Goal: Transaction & Acquisition: Purchase product/service

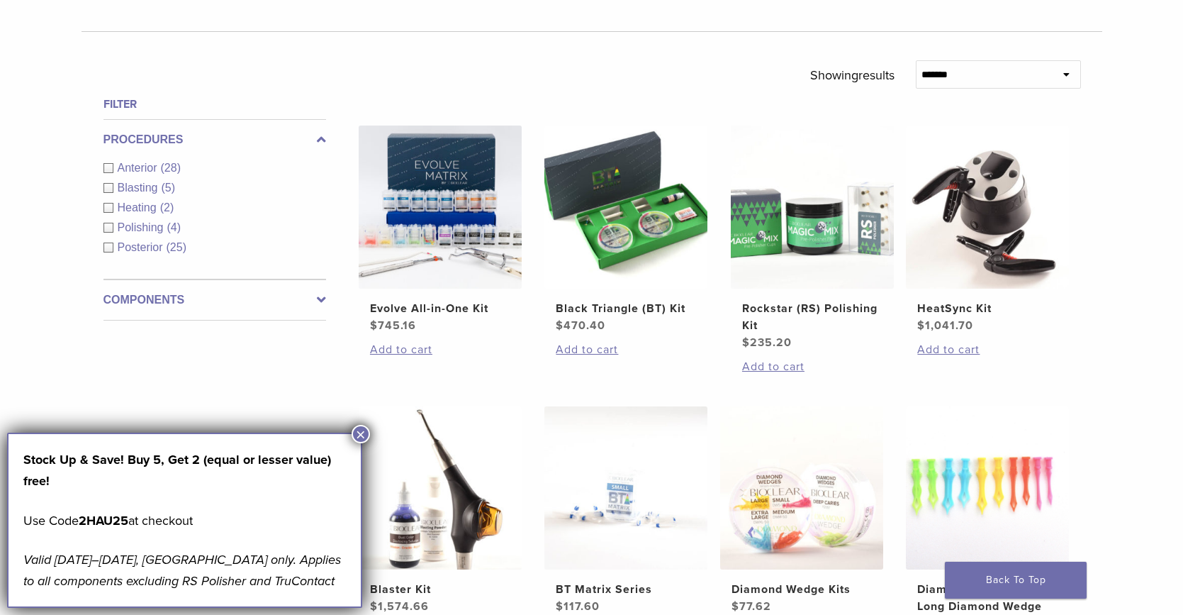
scroll to position [454, 0]
click at [367, 433] on button "×" at bounding box center [361, 434] width 18 height 18
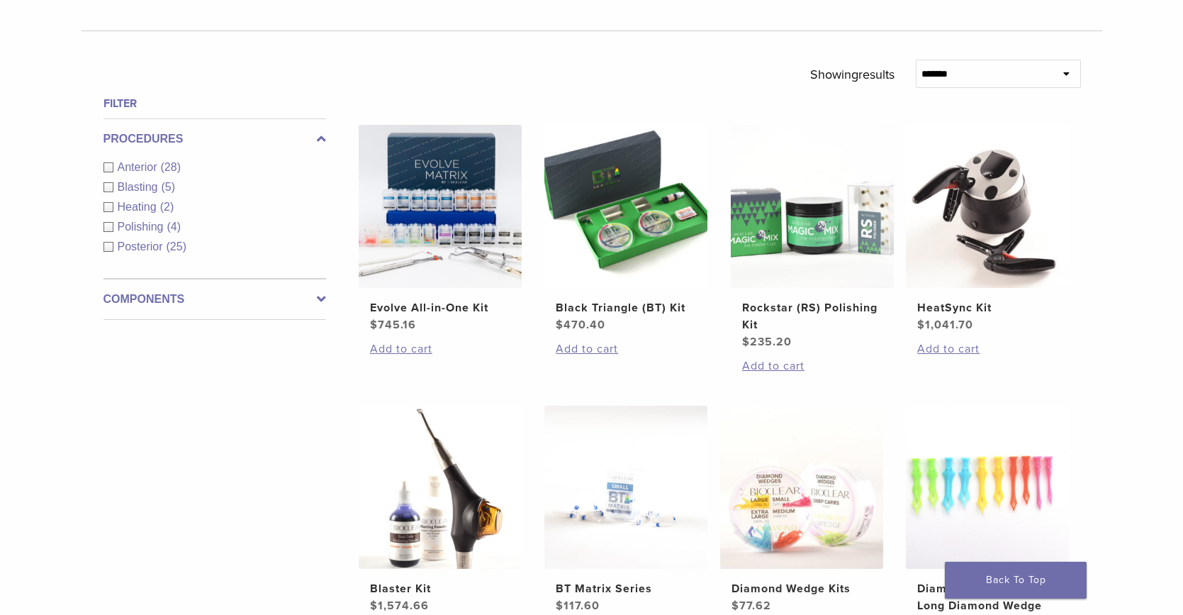
click at [114, 206] on div "Heating (2)" at bounding box center [215, 207] width 223 height 17
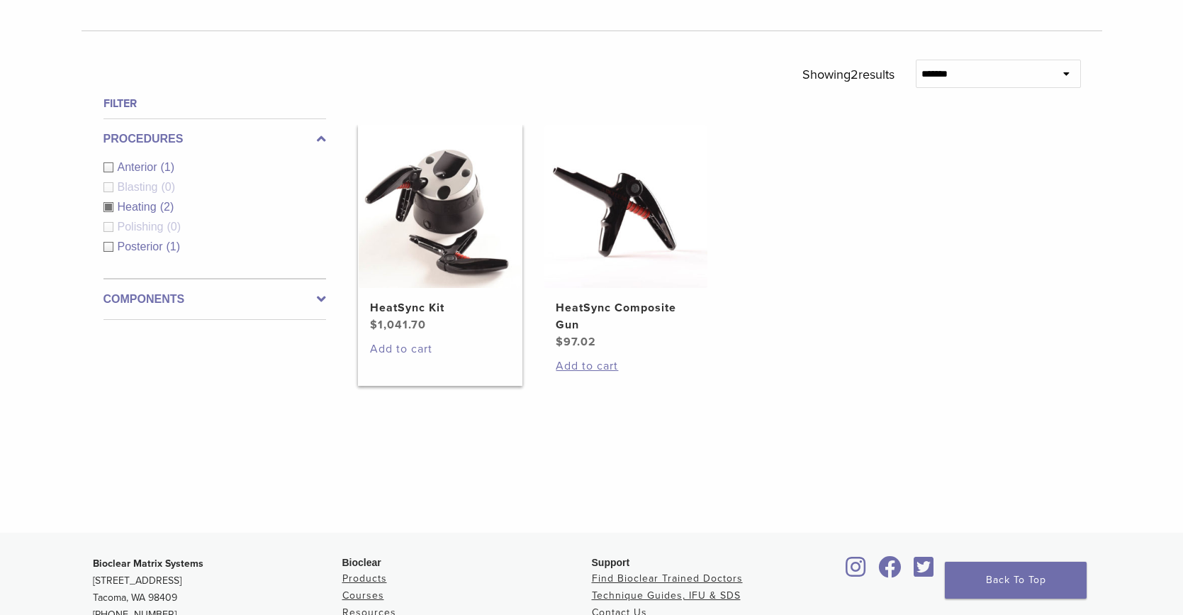
click at [407, 349] on link "Add to cart" at bounding box center [440, 348] width 140 height 17
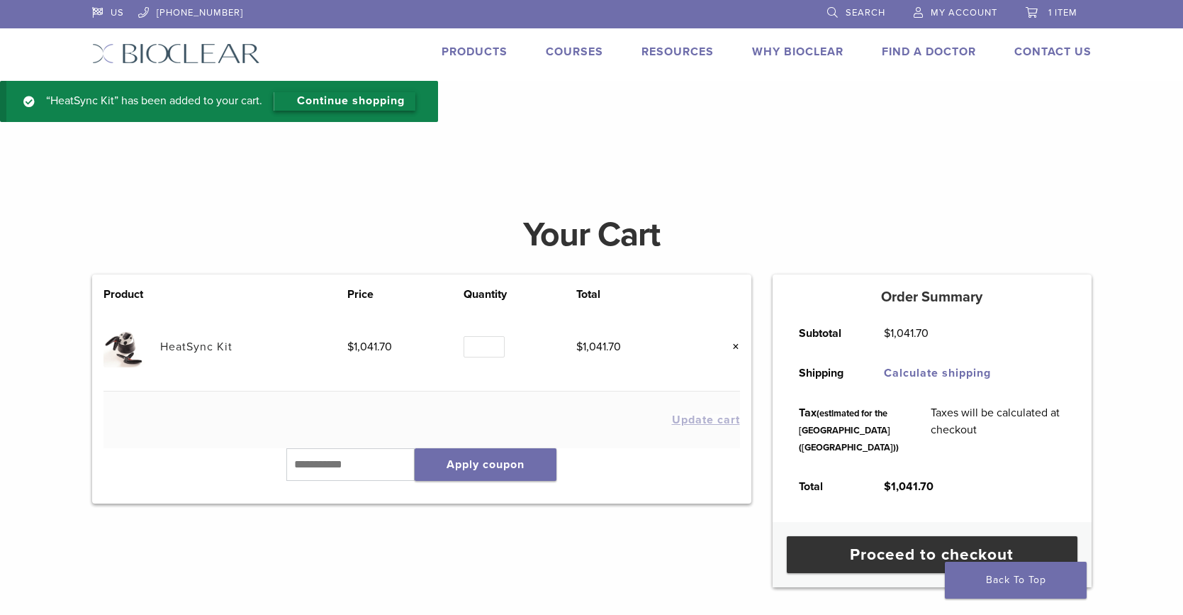
click at [371, 102] on link "Continue shopping" at bounding box center [345, 101] width 142 height 18
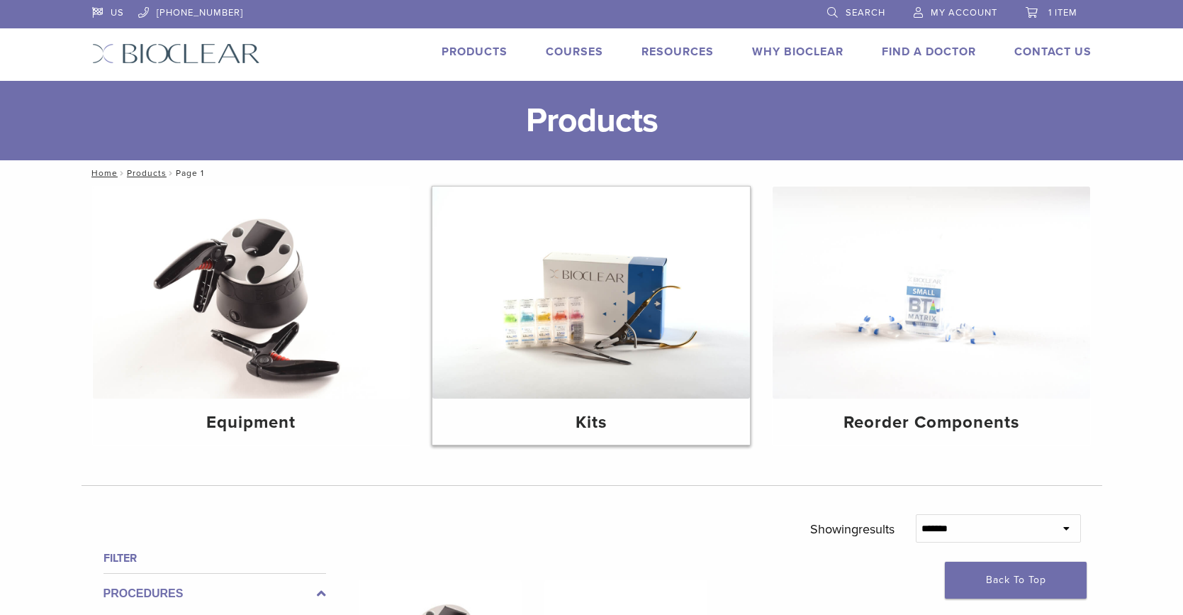
click at [582, 342] on img at bounding box center [591, 292] width 318 height 212
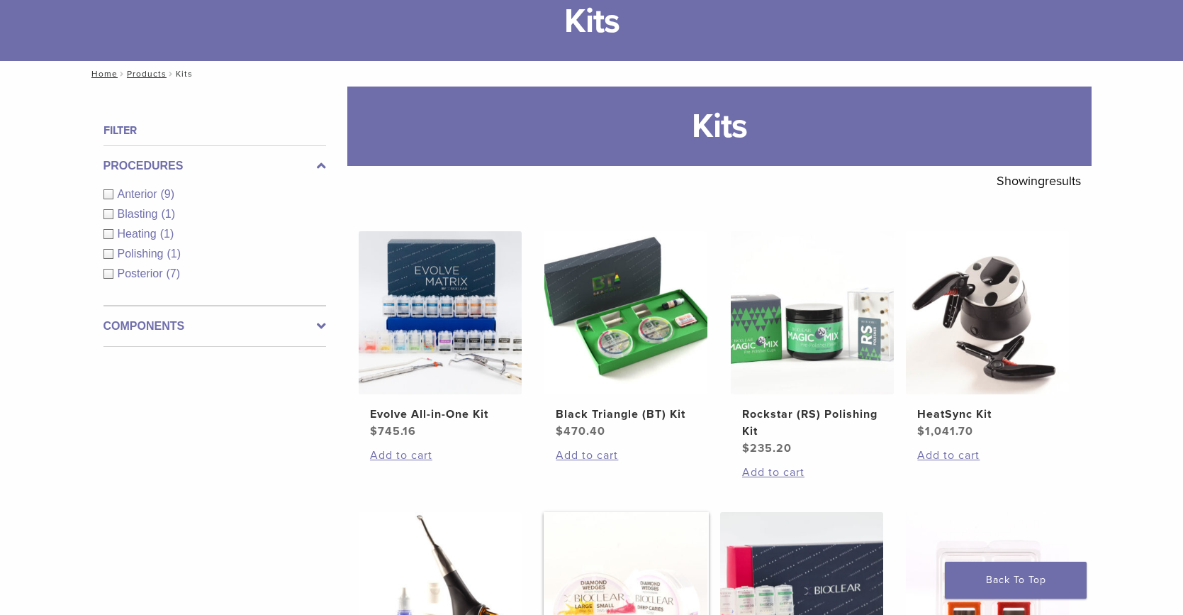
scroll to position [98, 0]
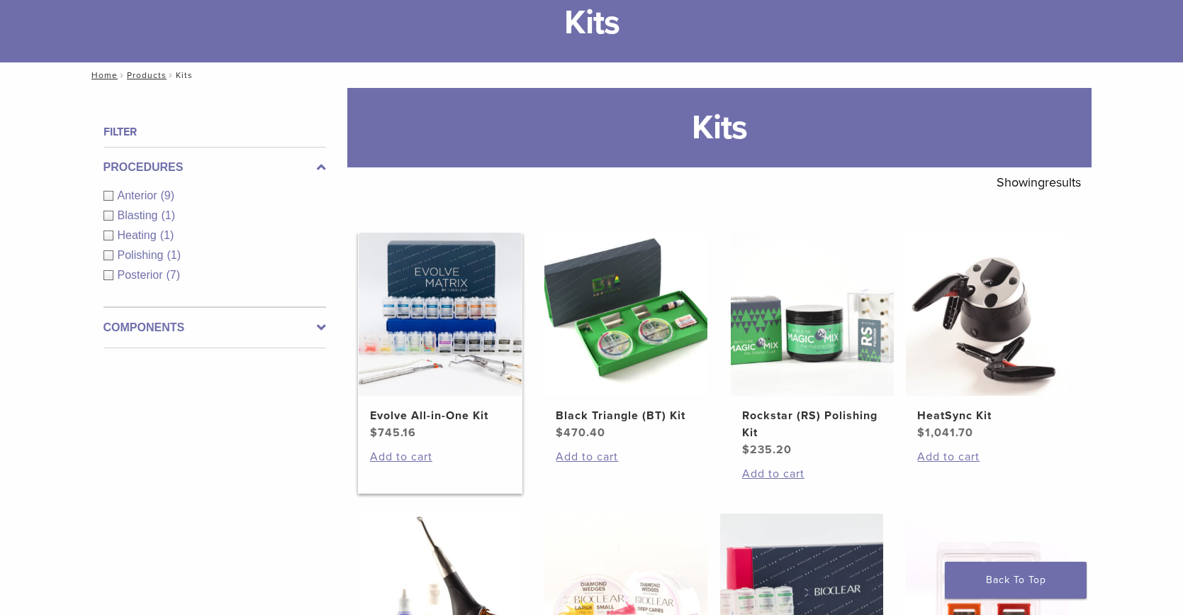
click at [457, 364] on img at bounding box center [440, 314] width 163 height 163
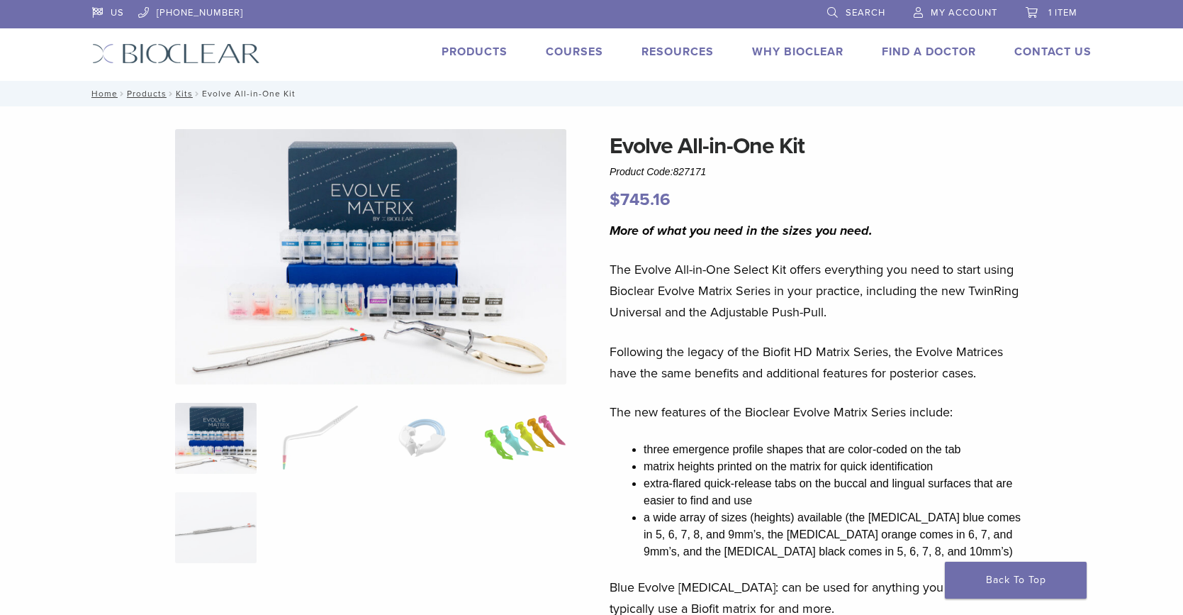
click at [534, 432] on img at bounding box center [525, 438] width 82 height 71
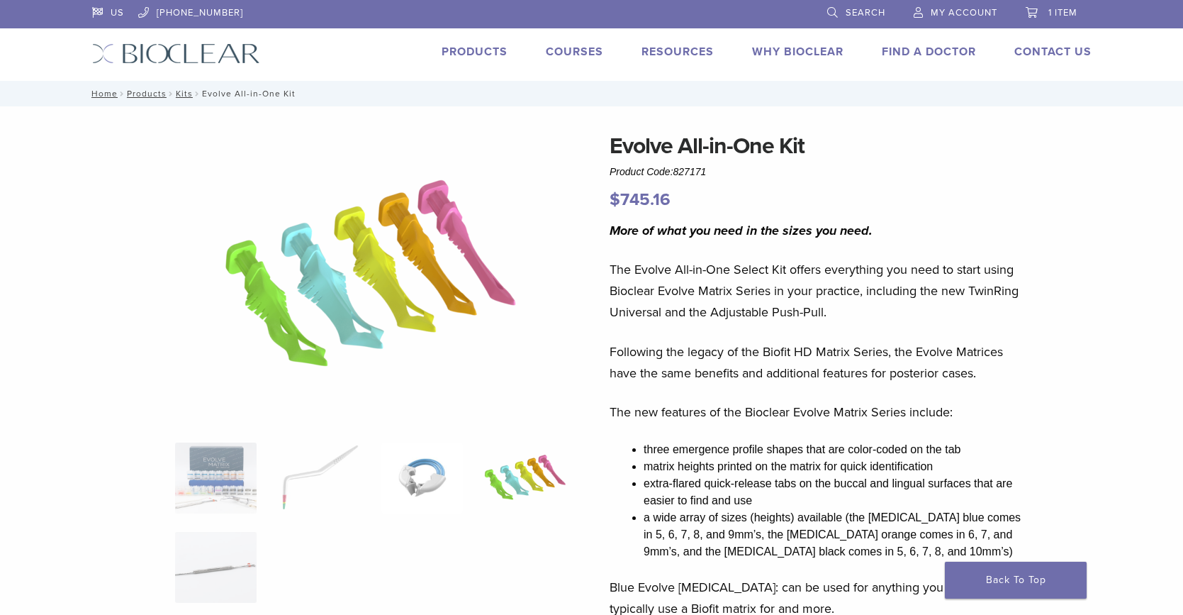
click at [427, 451] on img at bounding box center [422, 477] width 82 height 71
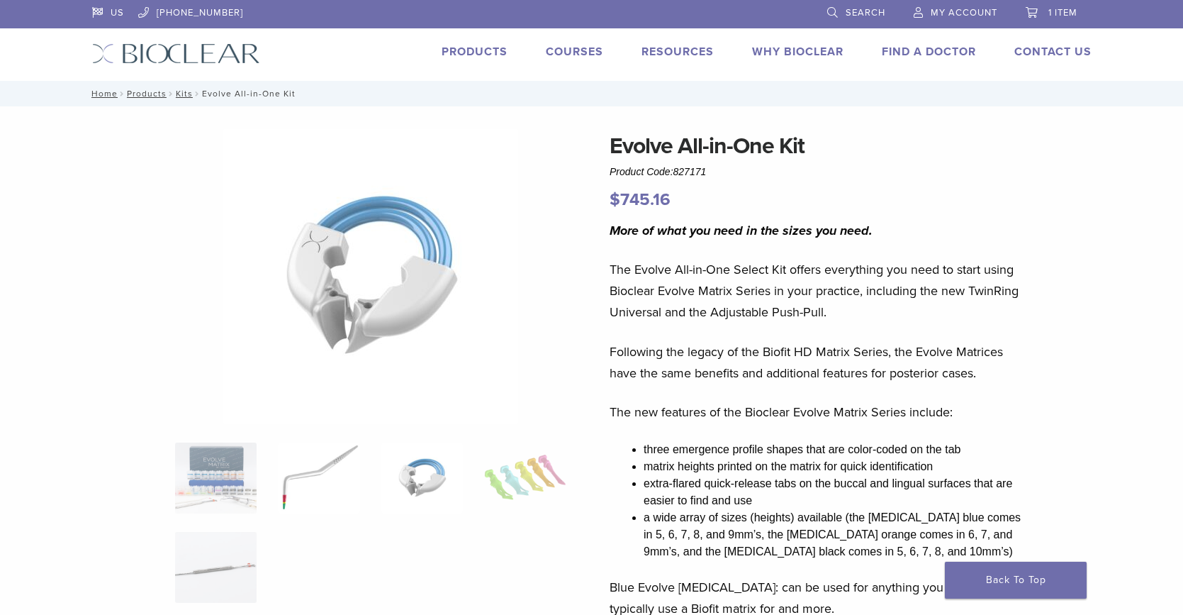
click at [347, 464] on img at bounding box center [319, 477] width 82 height 71
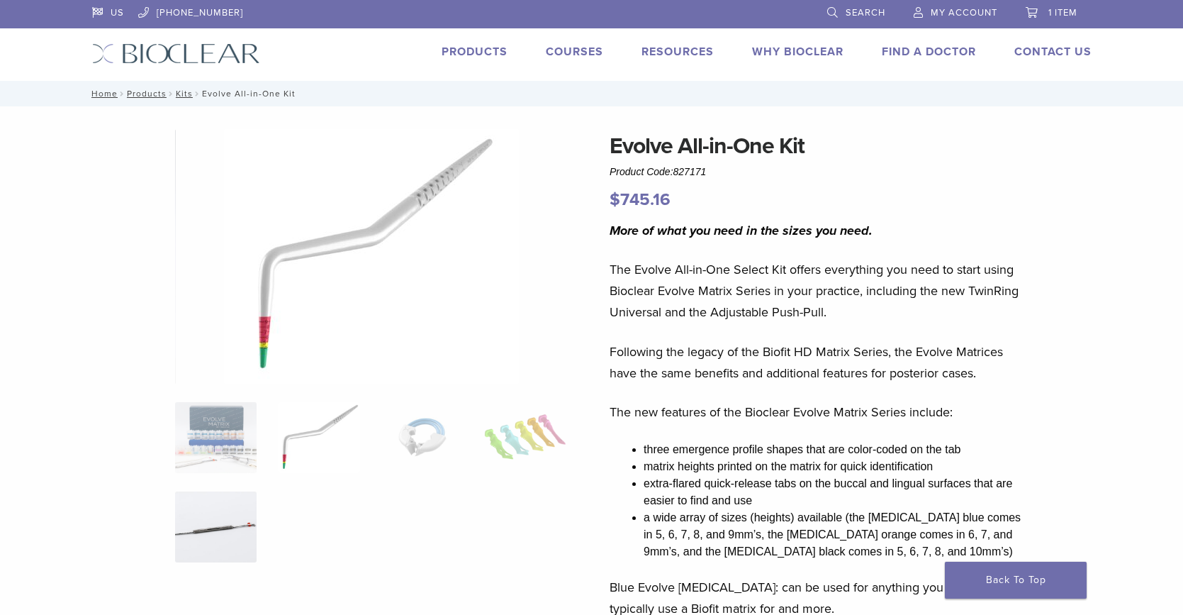
click at [230, 560] on img at bounding box center [216, 526] width 82 height 71
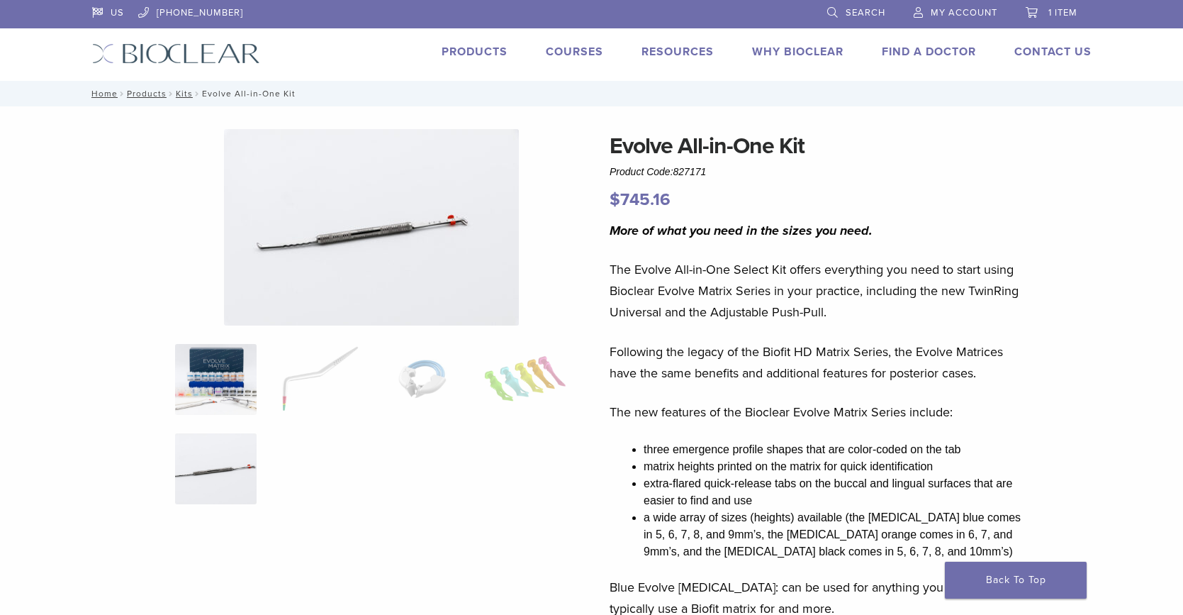
click at [204, 363] on img at bounding box center [216, 379] width 82 height 71
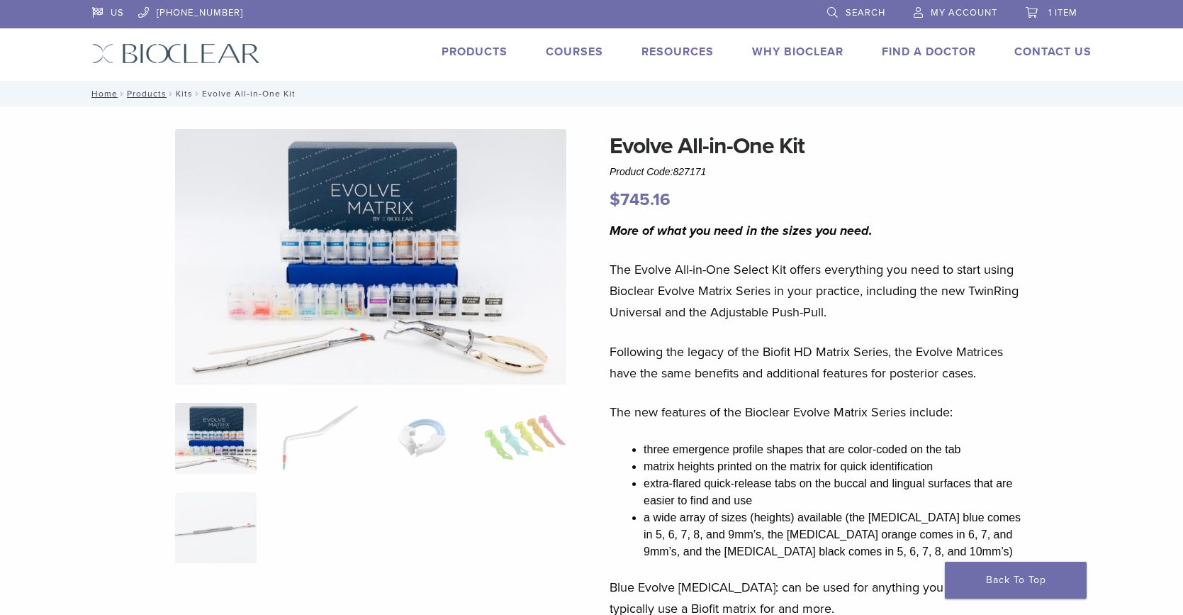
click at [183, 96] on link "Kits" at bounding box center [184, 94] width 17 height 10
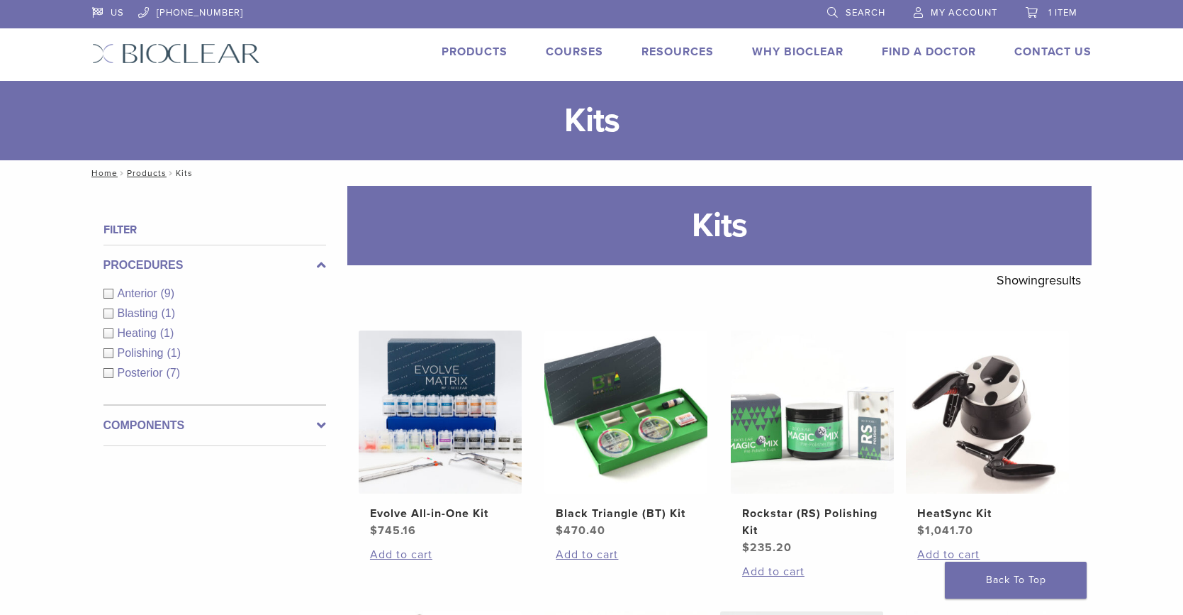
click at [492, 55] on link "Products" at bounding box center [475, 52] width 66 height 14
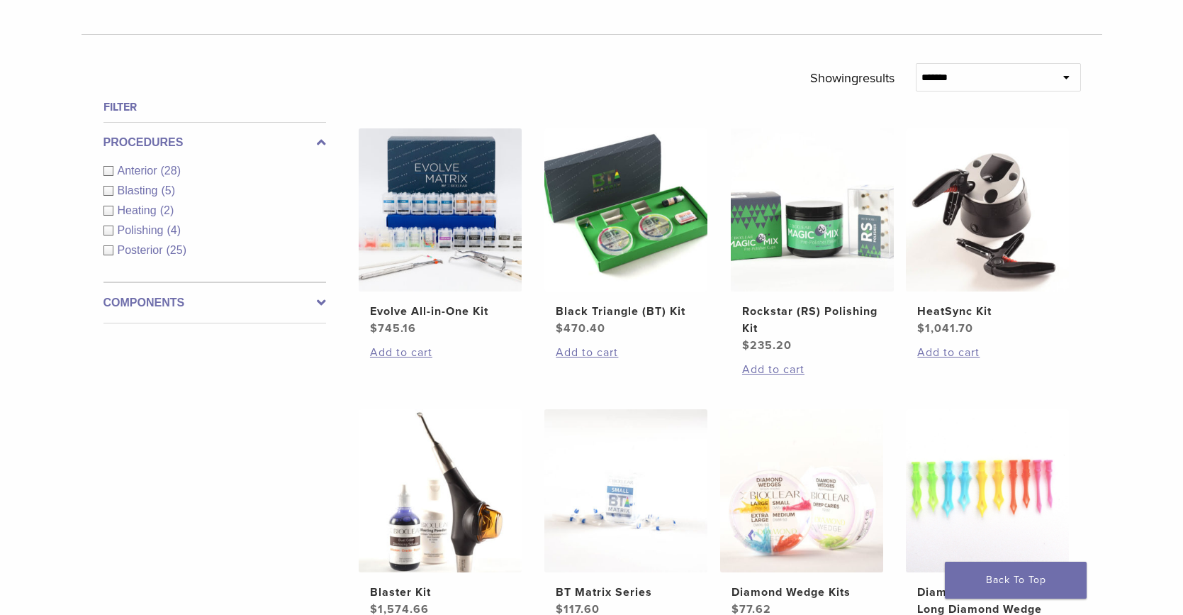
scroll to position [127, 0]
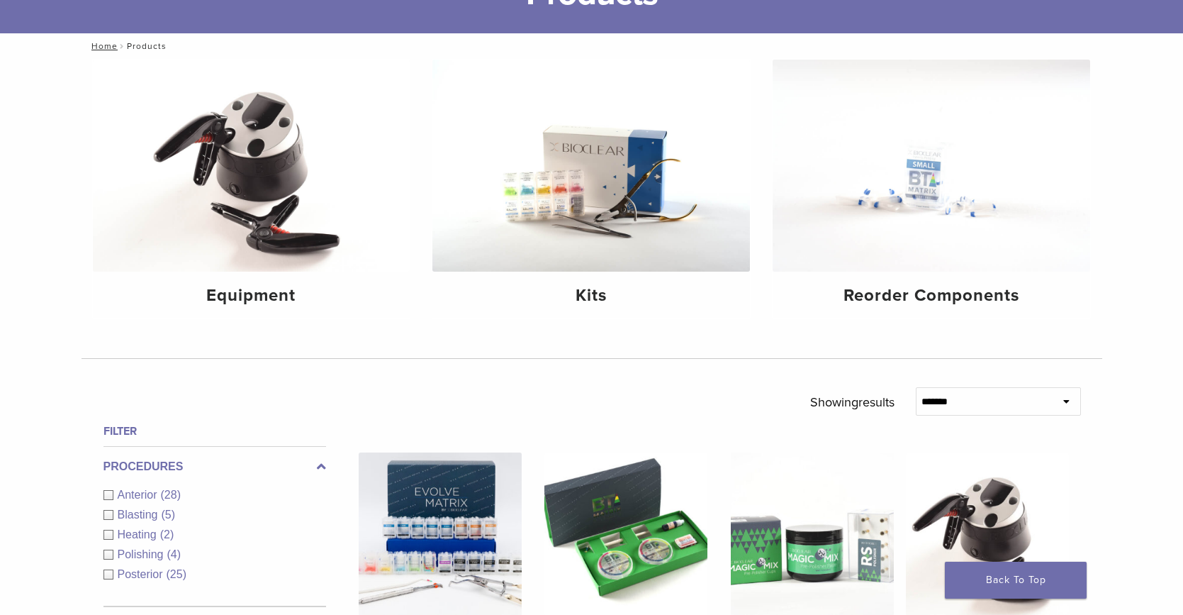
click at [946, 393] on select "**********" at bounding box center [998, 401] width 165 height 28
click at [107, 576] on div "Posterior (25)" at bounding box center [215, 574] width 223 height 17
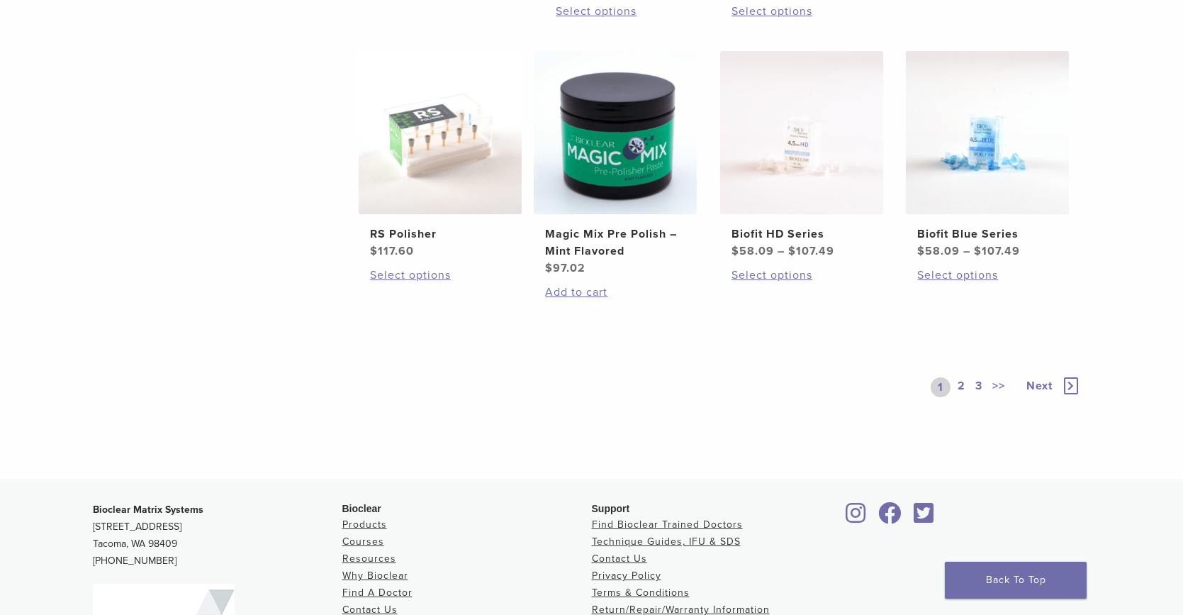
scroll to position [1092, 0]
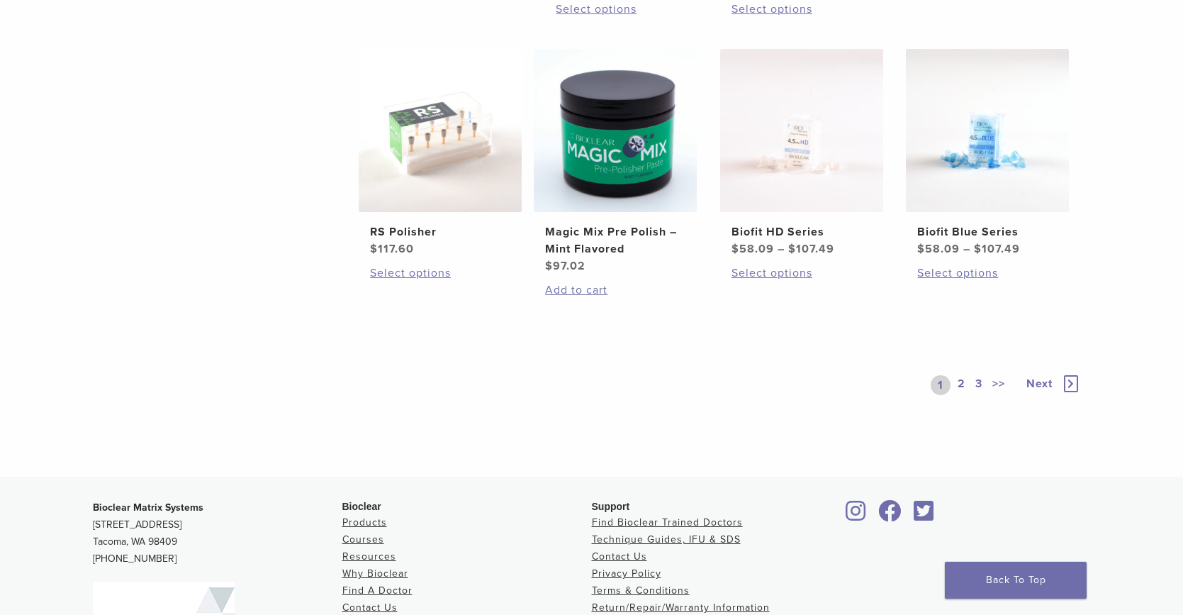
click at [961, 384] on link "2" at bounding box center [961, 385] width 13 height 20
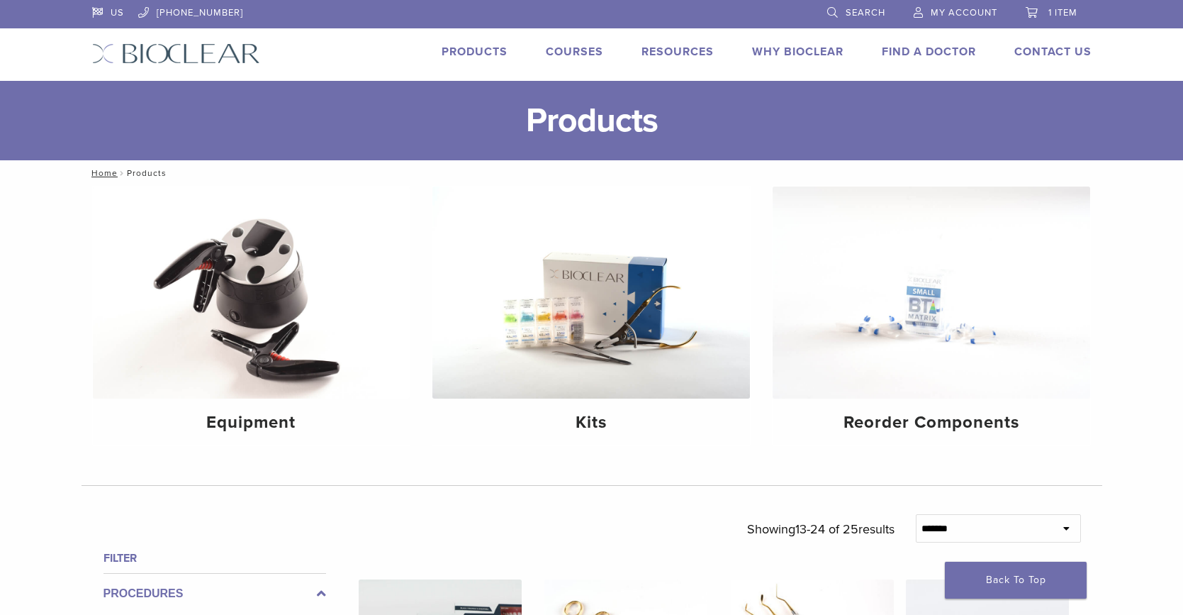
click at [582, 54] on link "Courses" at bounding box center [574, 52] width 57 height 14
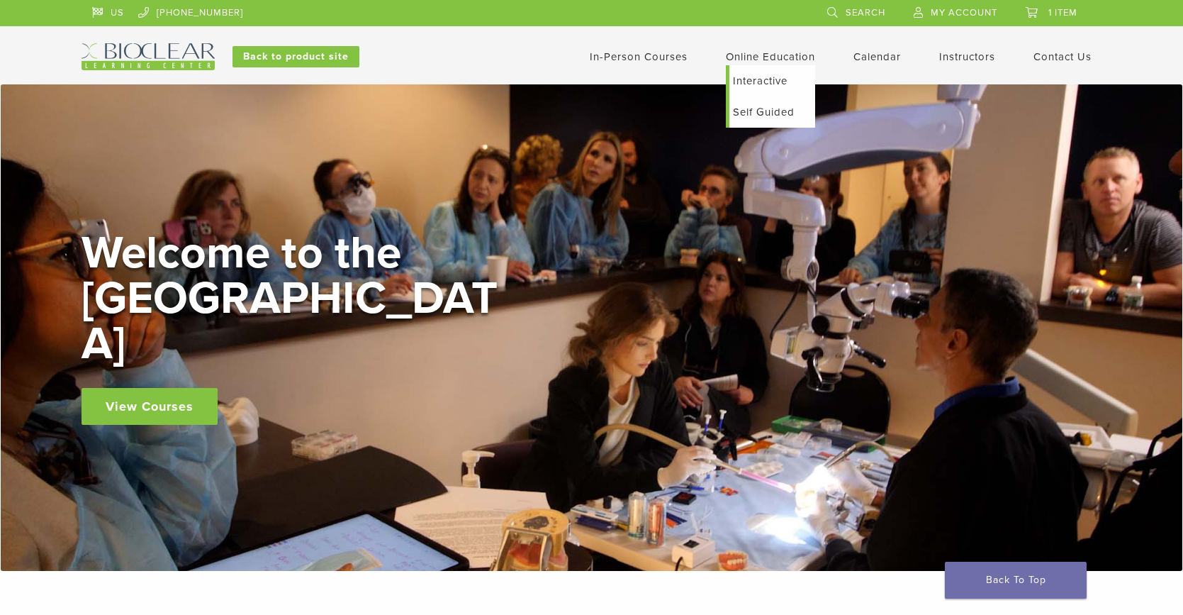
click at [752, 110] on link "Self Guided" at bounding box center [772, 111] width 86 height 31
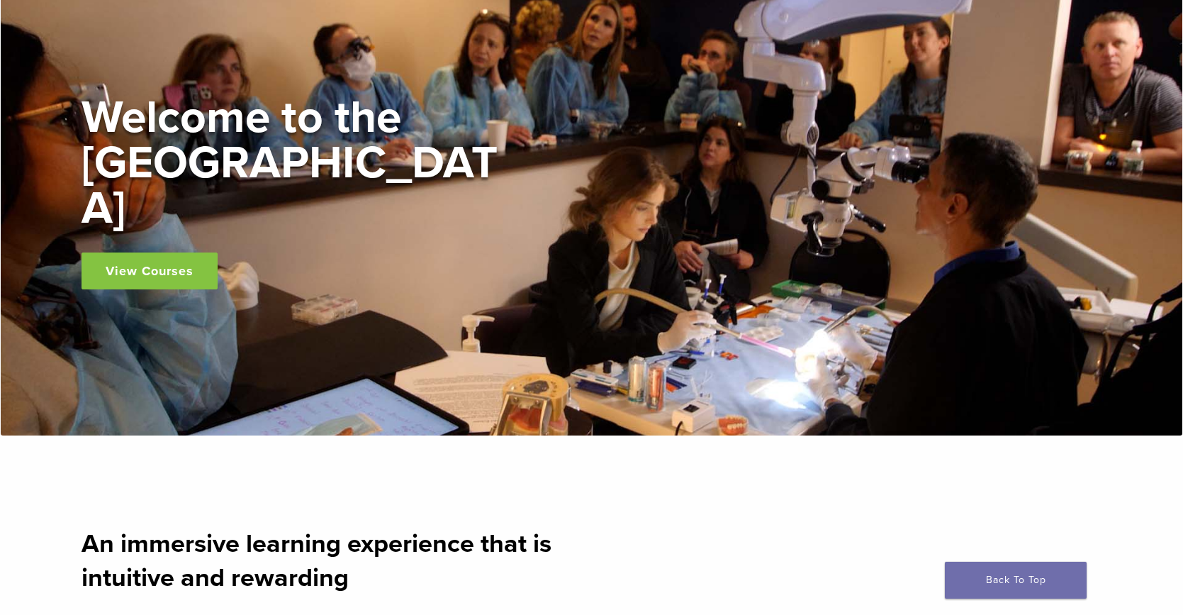
scroll to position [135, 0]
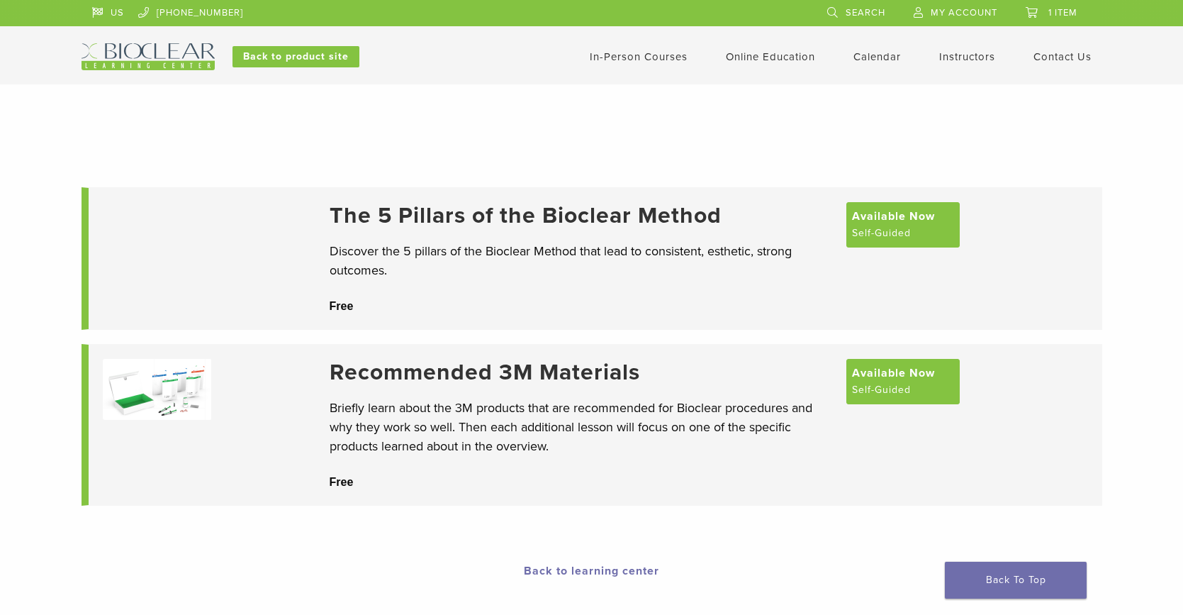
click at [625, 53] on link "In-Person Courses" at bounding box center [639, 56] width 98 height 13
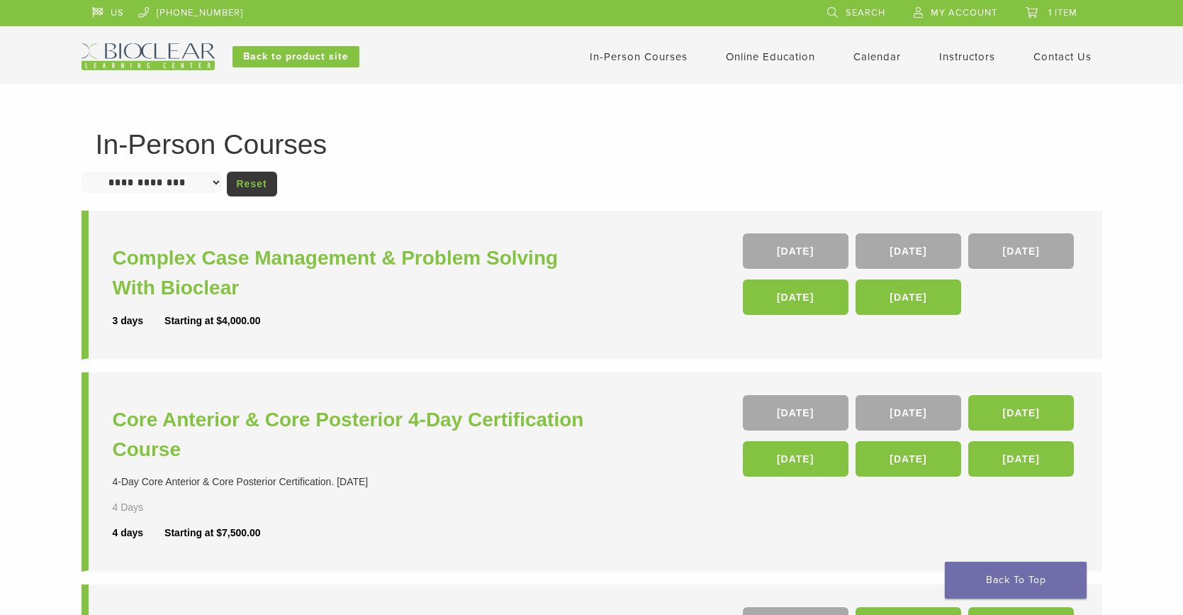
click at [985, 60] on link "Instructors" at bounding box center [967, 56] width 56 height 13
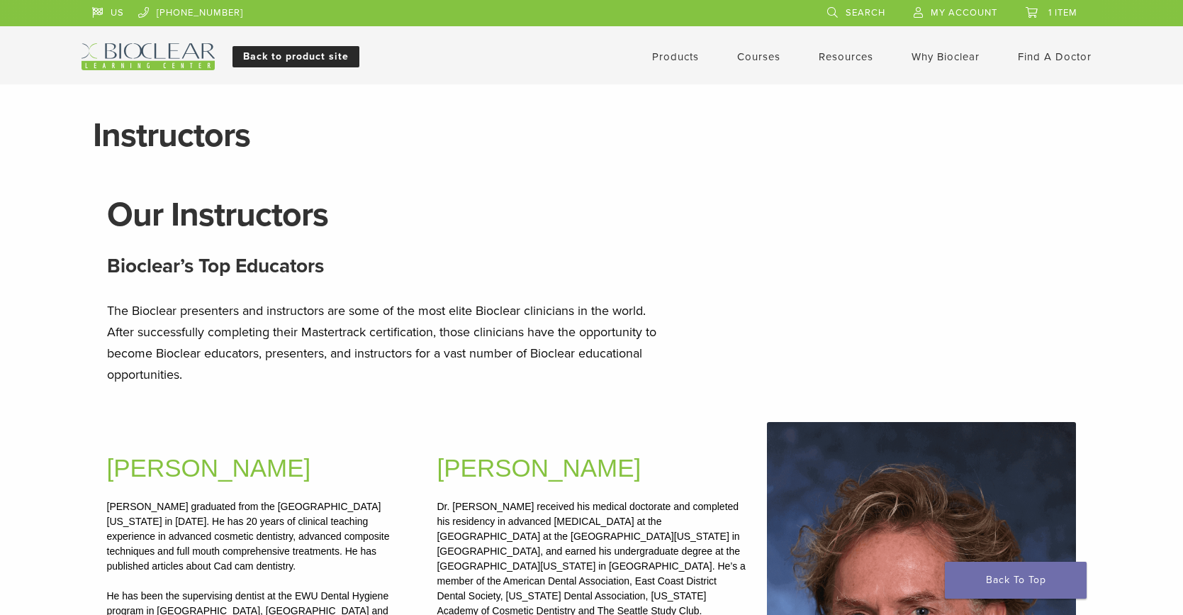
click at [328, 65] on link "Back to product site" at bounding box center [296, 56] width 127 height 21
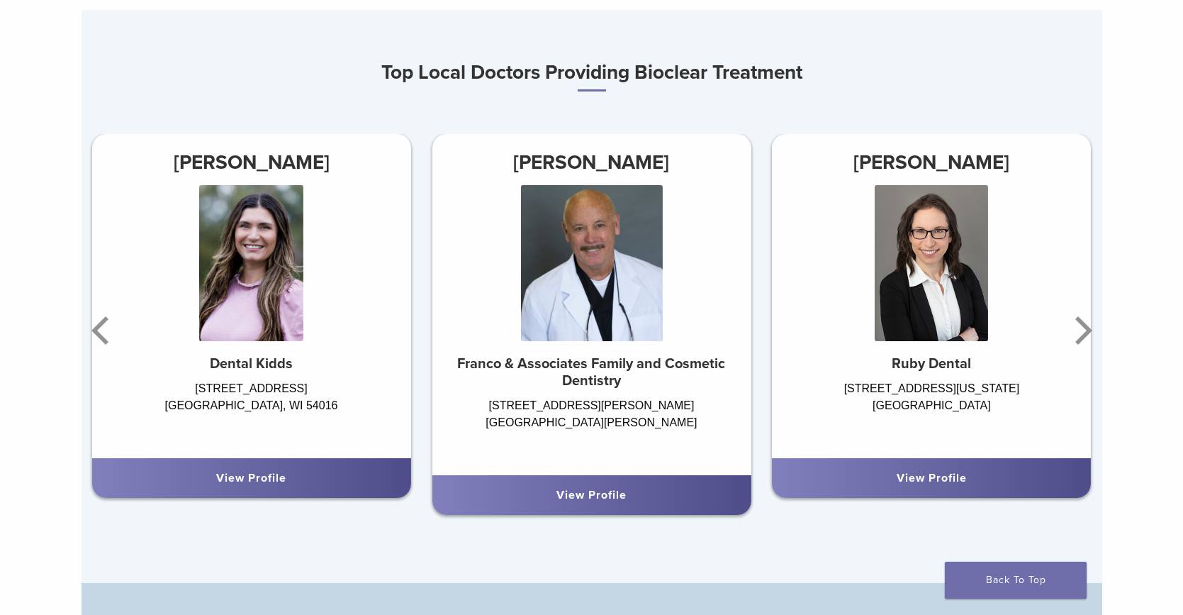
scroll to position [848, 0]
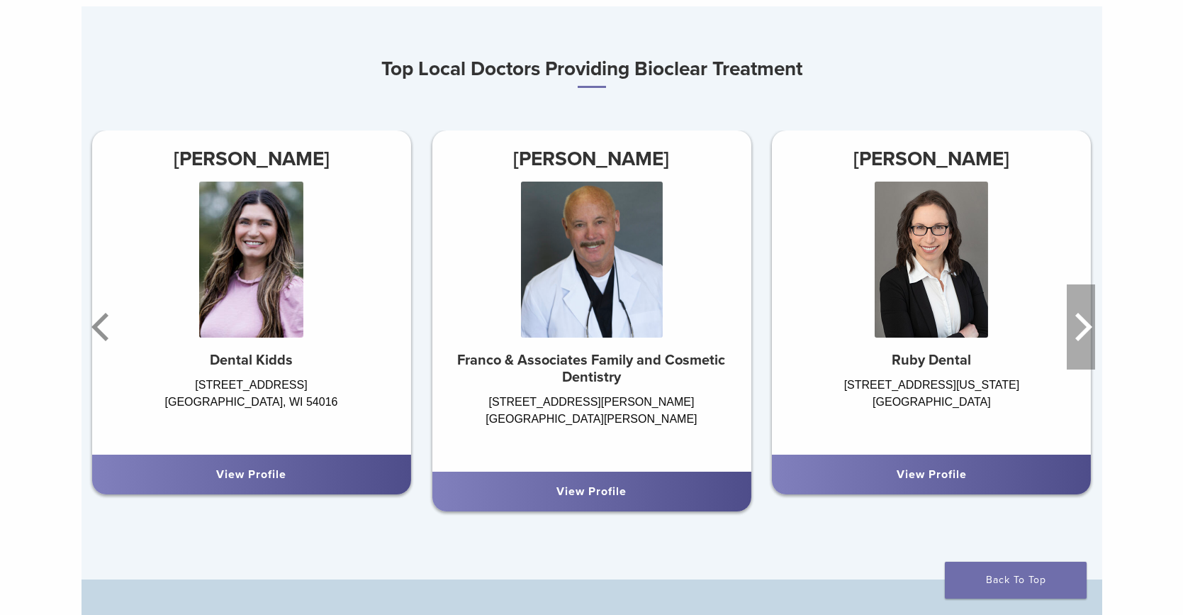
click at [1090, 328] on icon "Next" at bounding box center [1081, 326] width 28 height 85
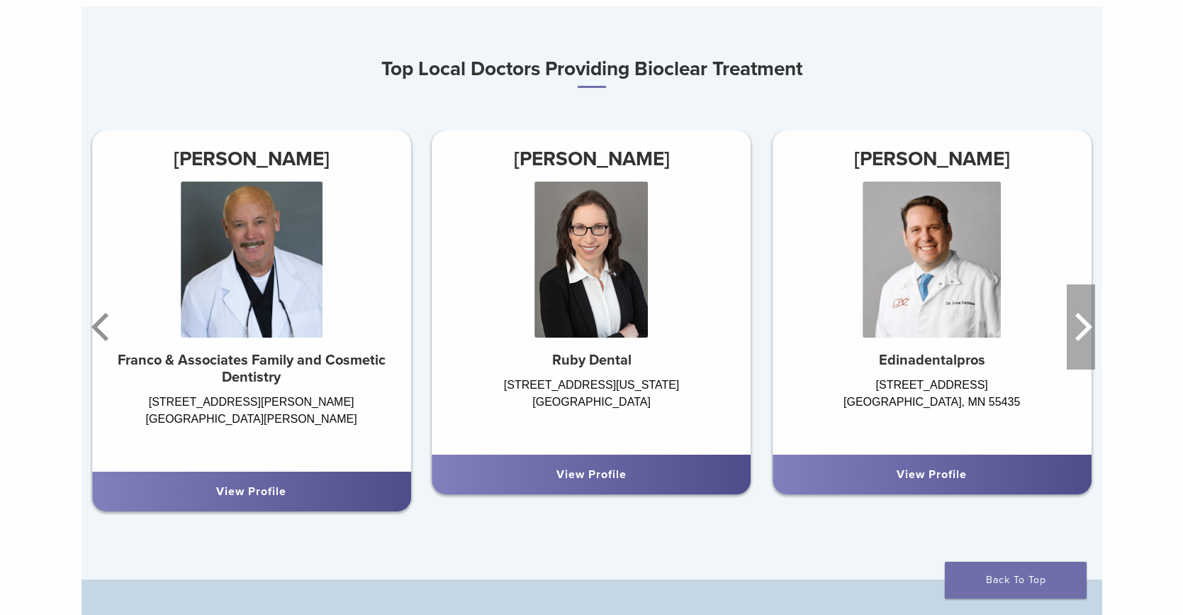
click at [1090, 328] on icon "Next" at bounding box center [1081, 326] width 28 height 85
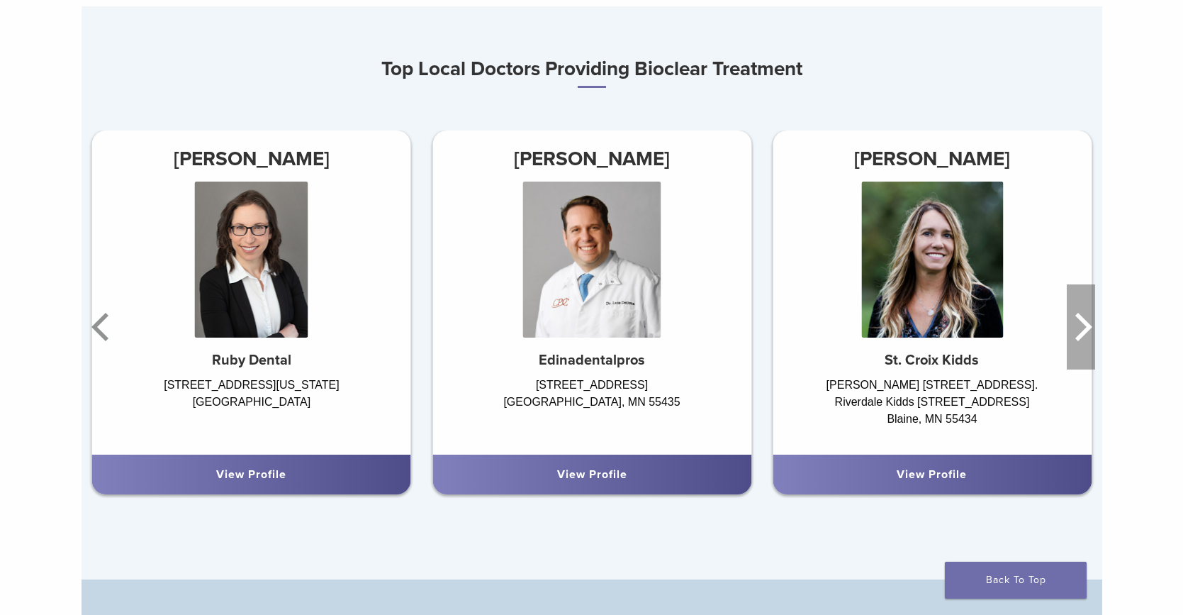
click at [1090, 328] on icon "Next" at bounding box center [1081, 326] width 28 height 85
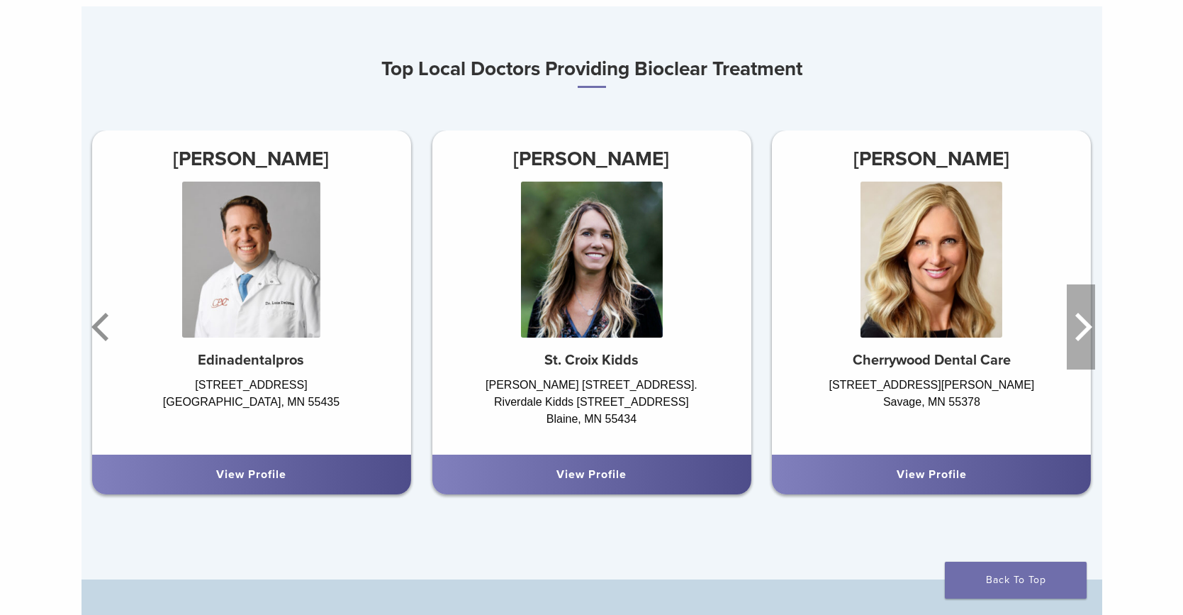
click at [1090, 328] on icon "Next" at bounding box center [1081, 326] width 28 height 85
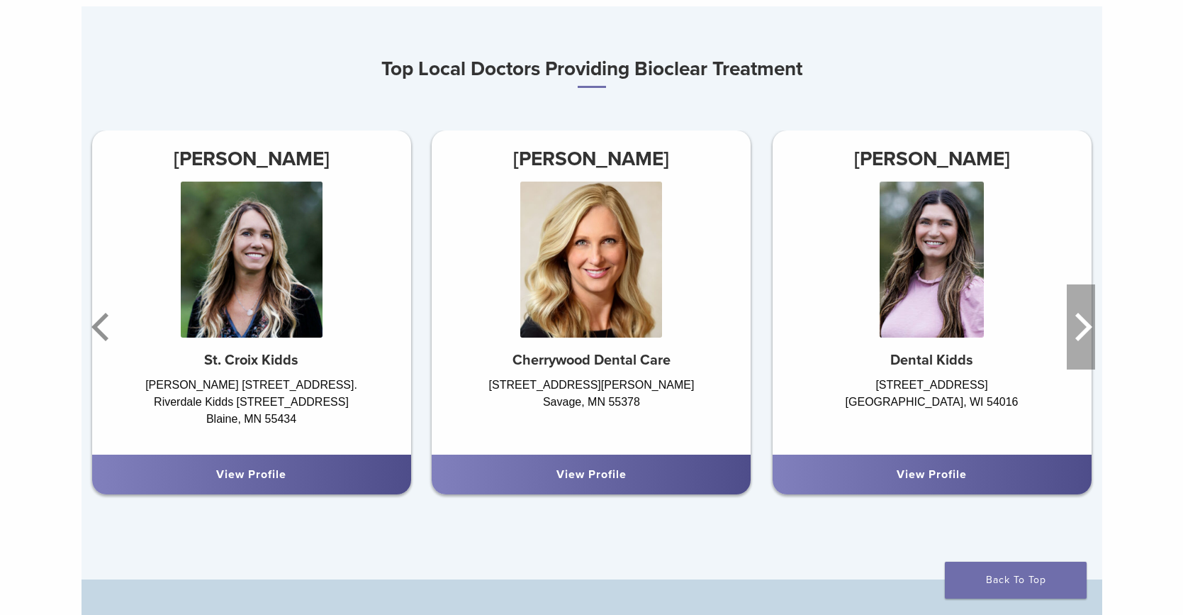
click at [1090, 328] on icon "Next" at bounding box center [1081, 326] width 28 height 85
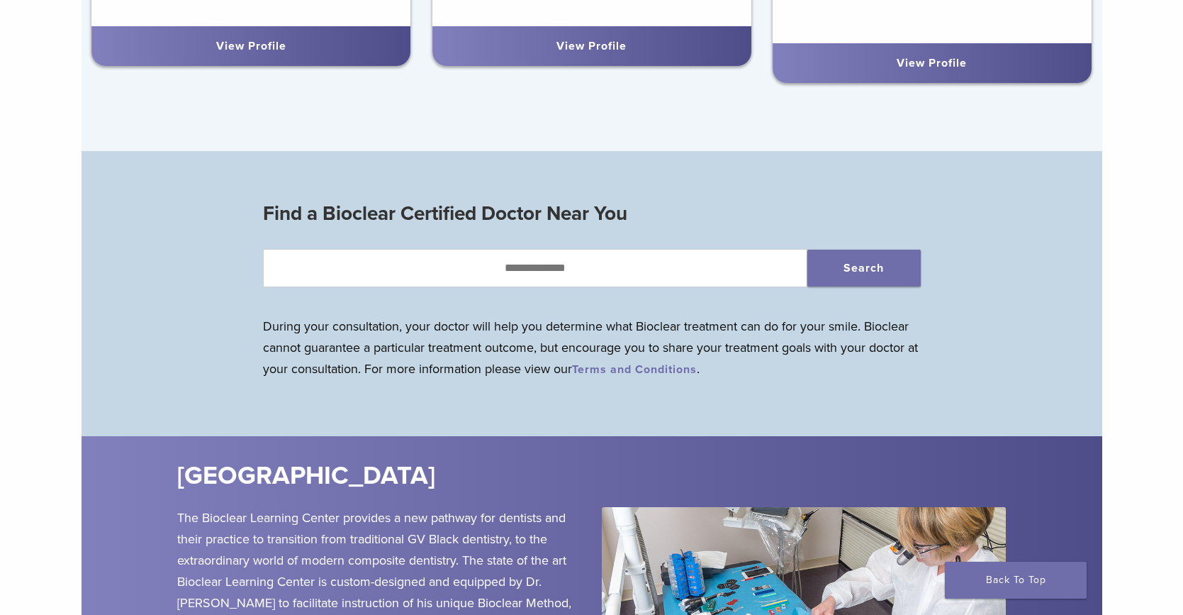
scroll to position [1255, 0]
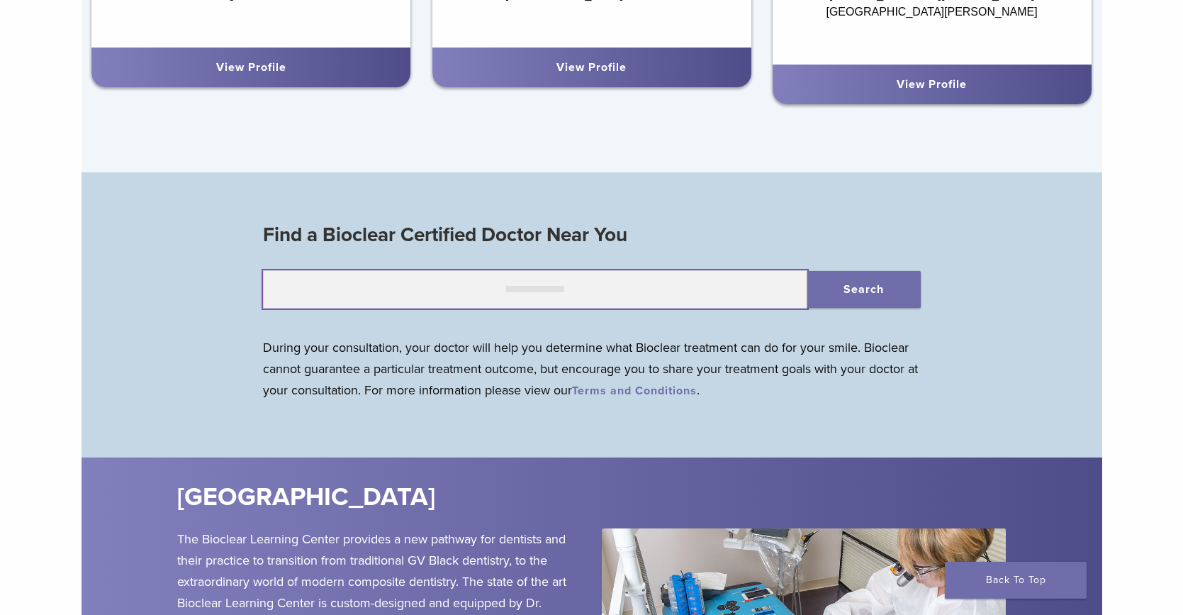
click at [586, 285] on input "text" at bounding box center [535, 289] width 544 height 38
type input "*****"
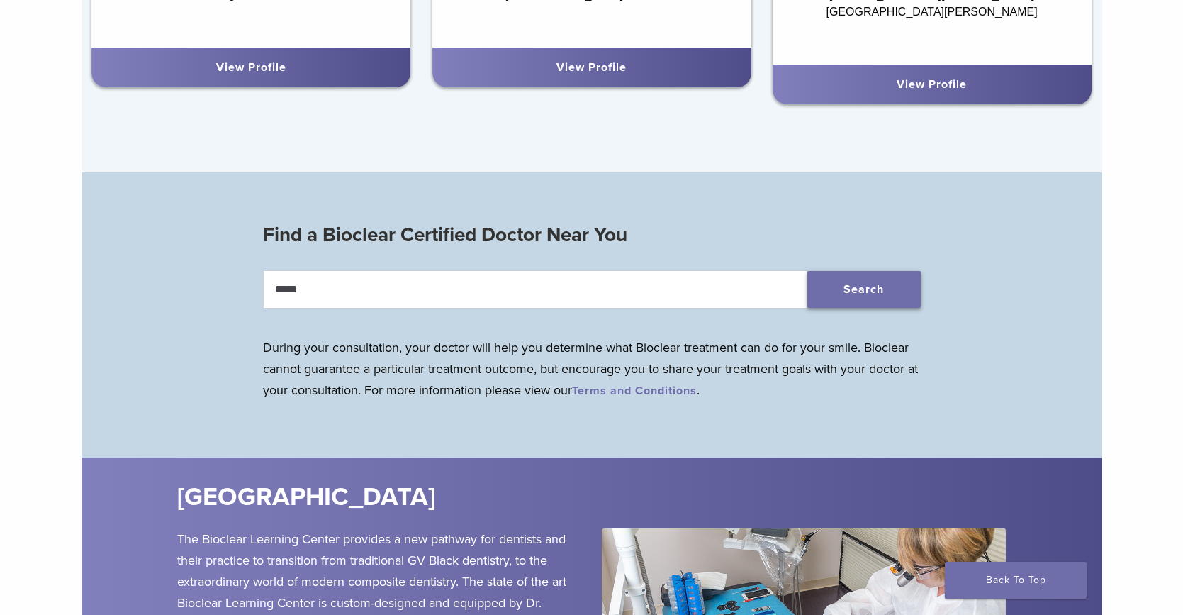
click at [898, 287] on button "Search" at bounding box center [863, 289] width 113 height 37
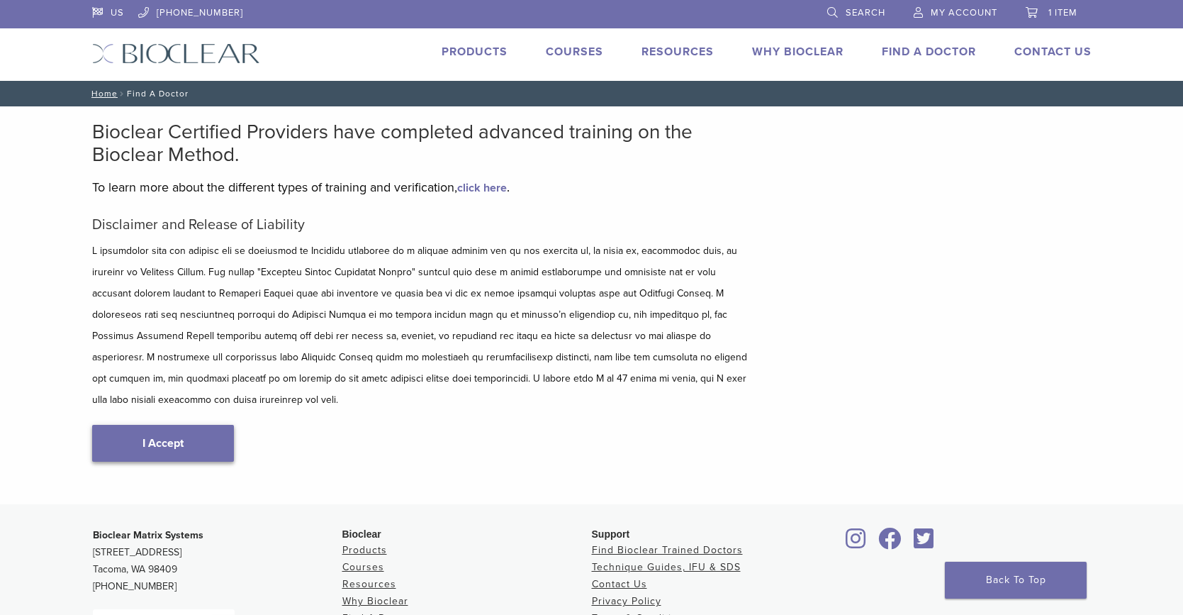
click at [198, 425] on link "I Accept" at bounding box center [163, 443] width 142 height 37
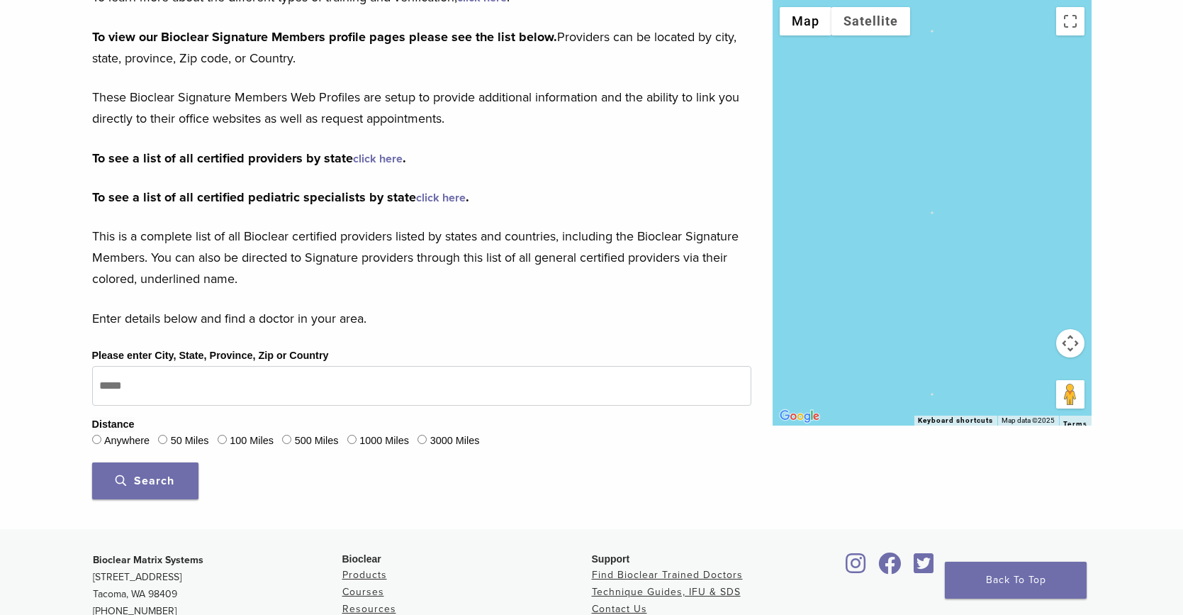
scroll to position [193, 0]
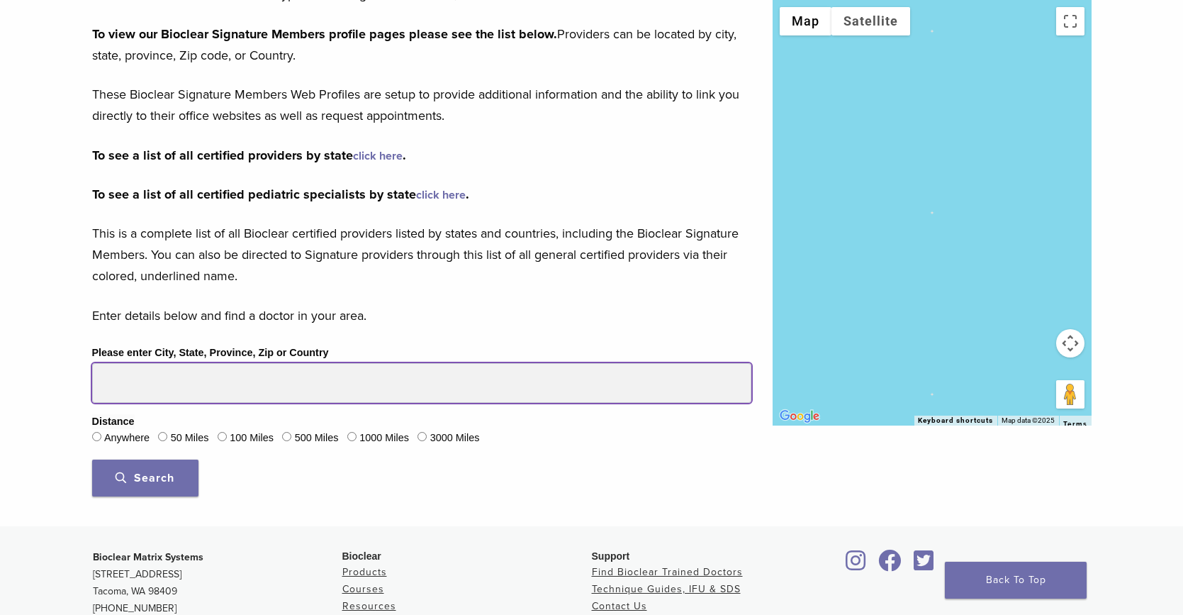
click at [159, 379] on input "Please enter City, State, Province, Zip or Country" at bounding box center [421, 383] width 659 height 40
type input "*****"
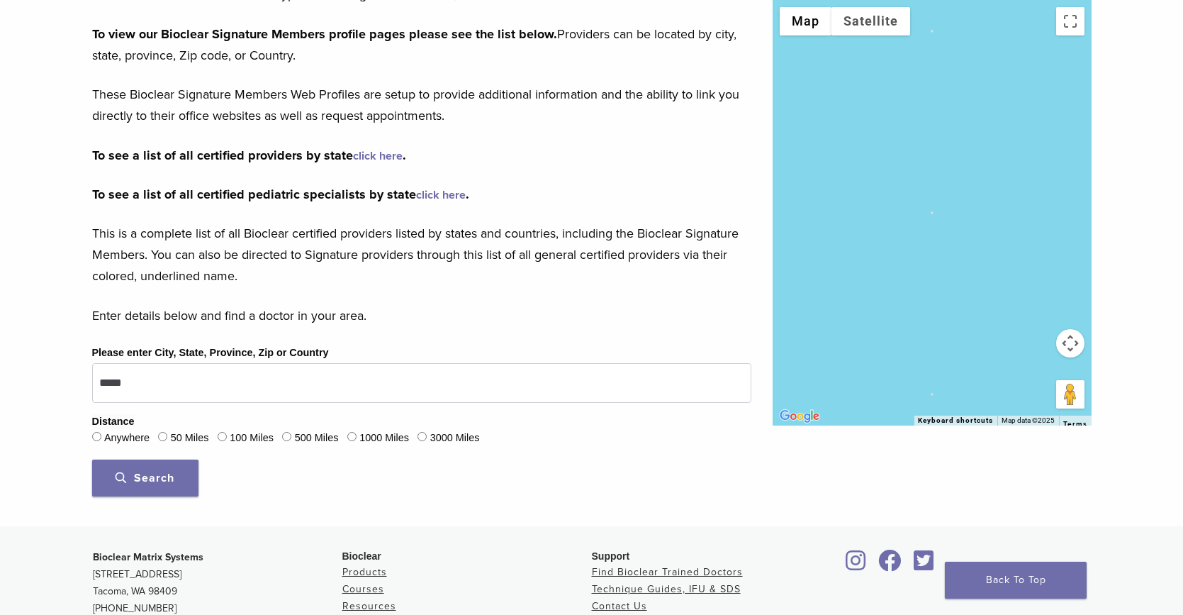
click at [150, 483] on button "Search" at bounding box center [145, 477] width 106 height 37
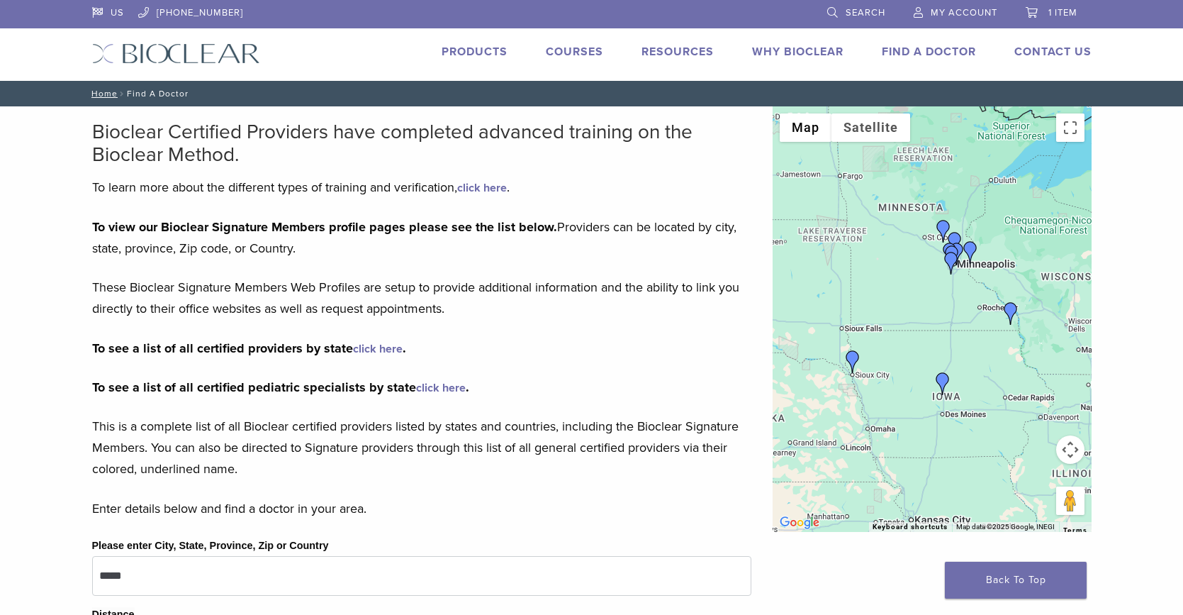
click at [464, 47] on link "Products" at bounding box center [475, 52] width 66 height 14
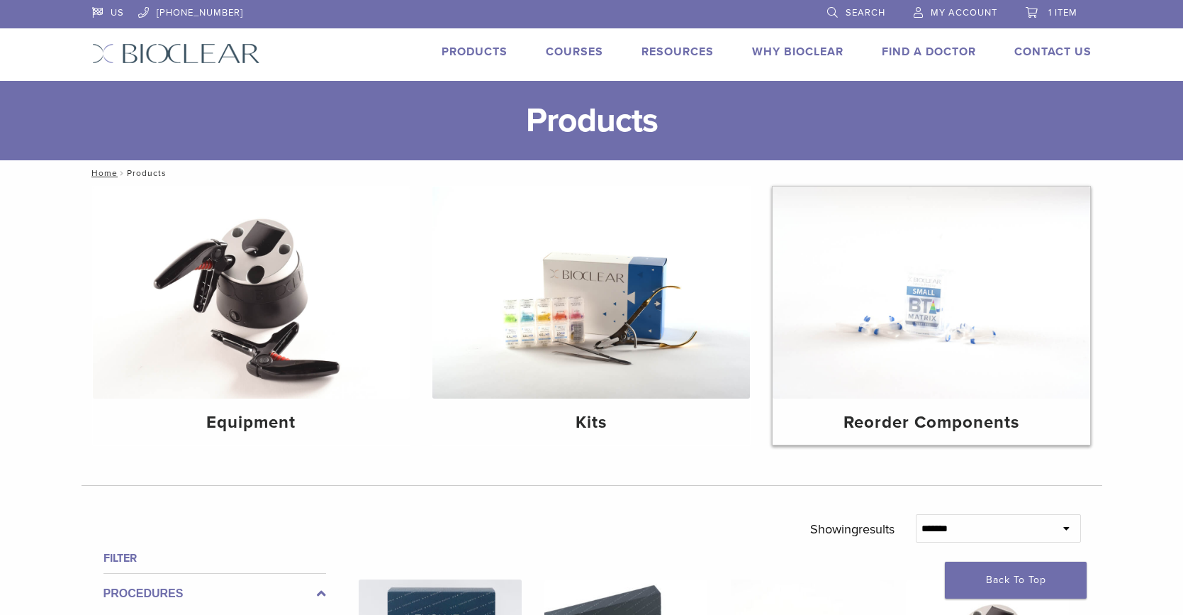
click at [840, 334] on img at bounding box center [932, 292] width 318 height 212
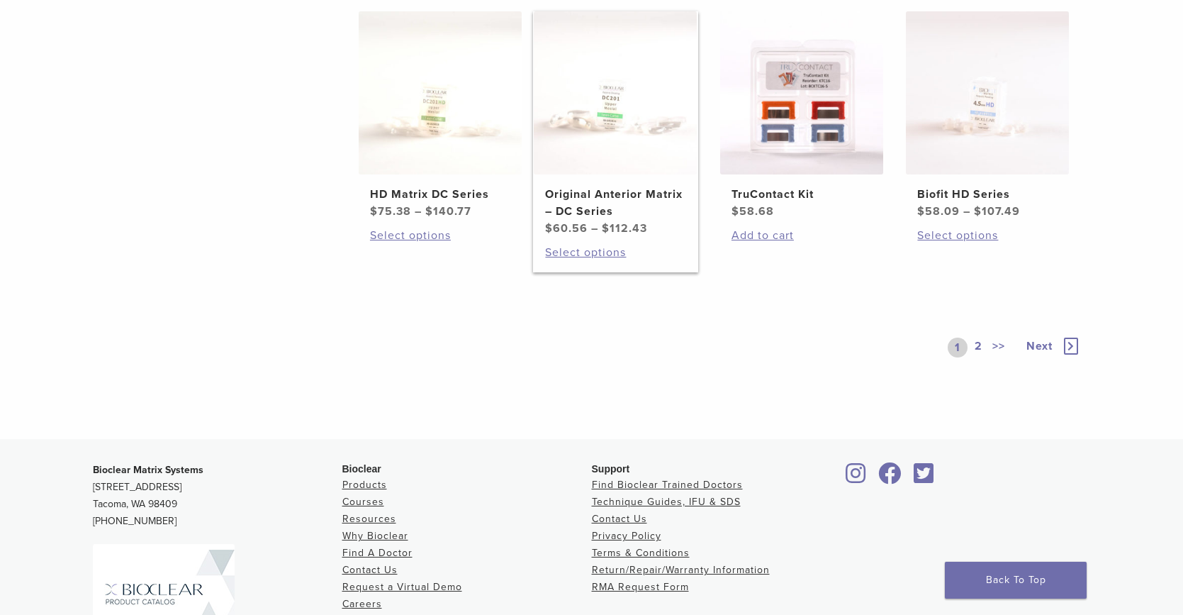
scroll to position [882, 0]
click at [978, 345] on link "2" at bounding box center [978, 346] width 13 height 20
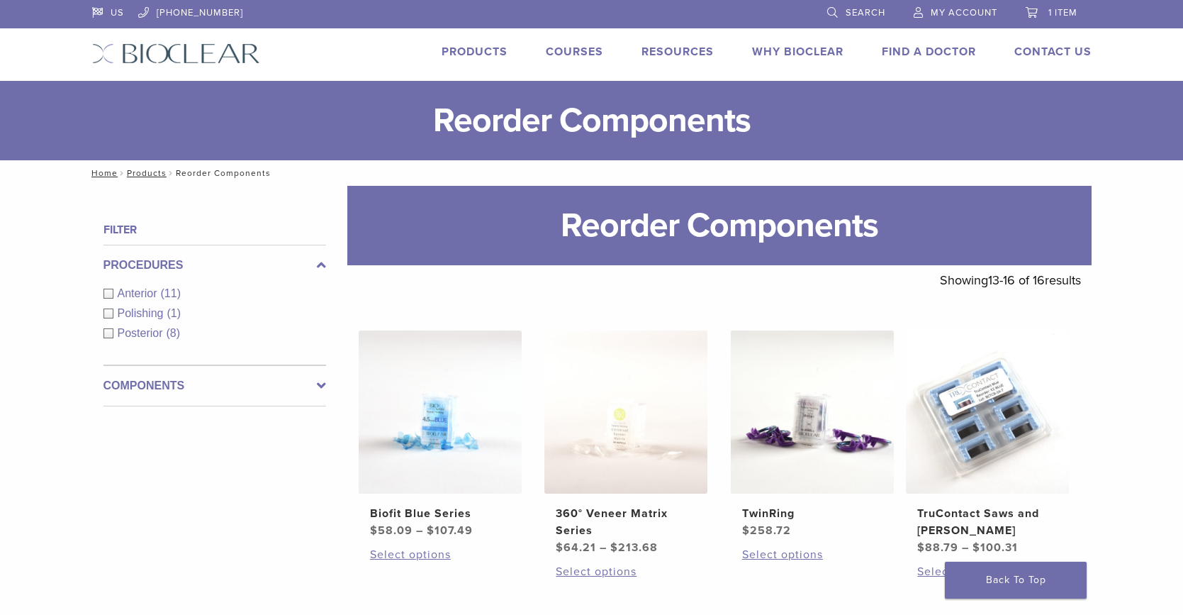
click at [490, 50] on link "Products" at bounding box center [475, 52] width 66 height 14
